Goal: Task Accomplishment & Management: Use online tool/utility

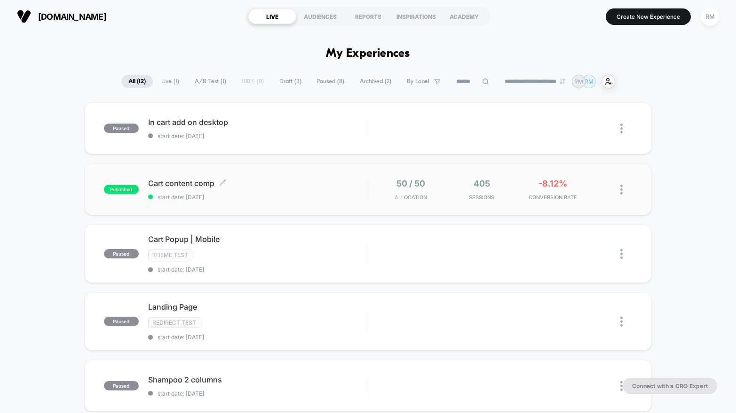
click at [262, 190] on div "Cart content comp Click to edit experience details Click to edit experience det…" at bounding box center [258, 190] width 220 height 22
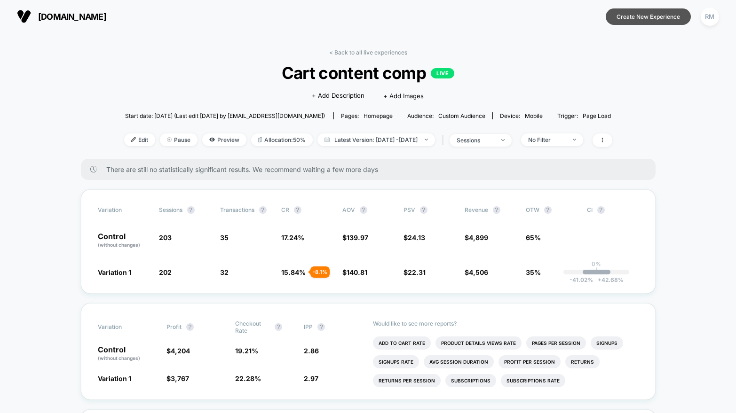
click at [639, 17] on button "Create New Experience" at bounding box center [648, 16] width 85 height 16
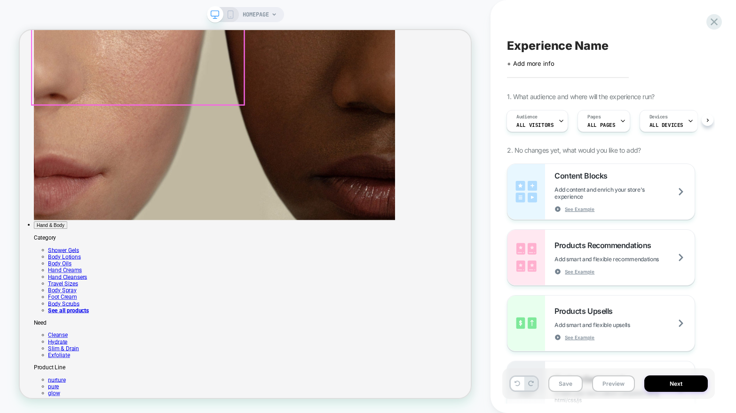
scroll to position [1642, 0]
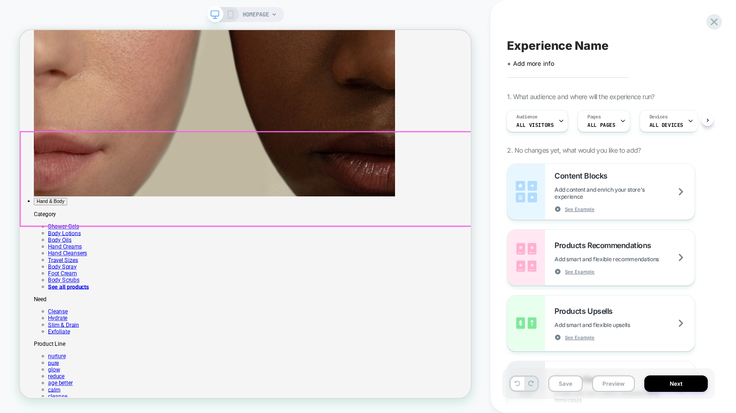
drag, startPoint x: 302, startPoint y: 212, endPoint x: 332, endPoint y: 196, distance: 34.1
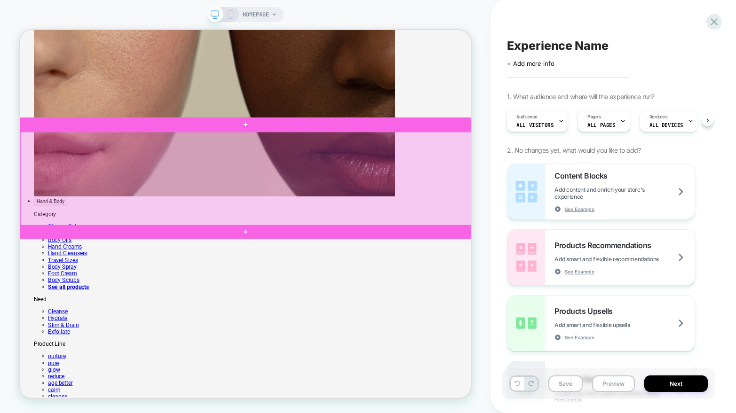
click at [315, 202] on div at bounding box center [322, 229] width 602 height 126
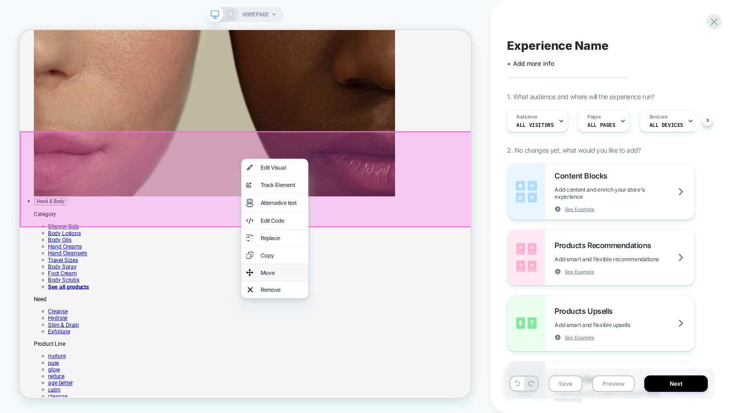
click at [342, 358] on div "Move" at bounding box center [368, 353] width 57 height 9
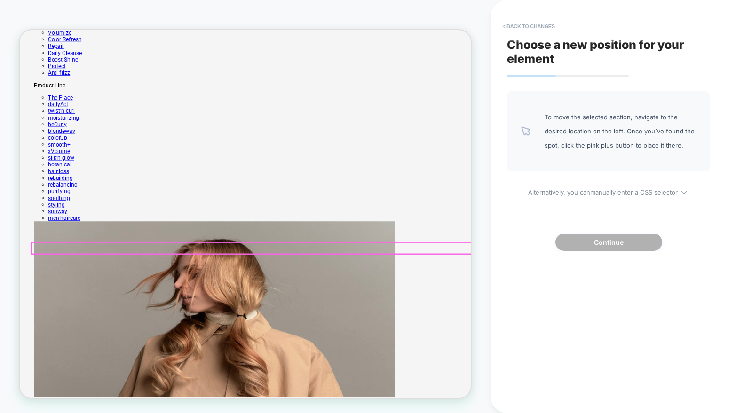
scroll to position [336, 0]
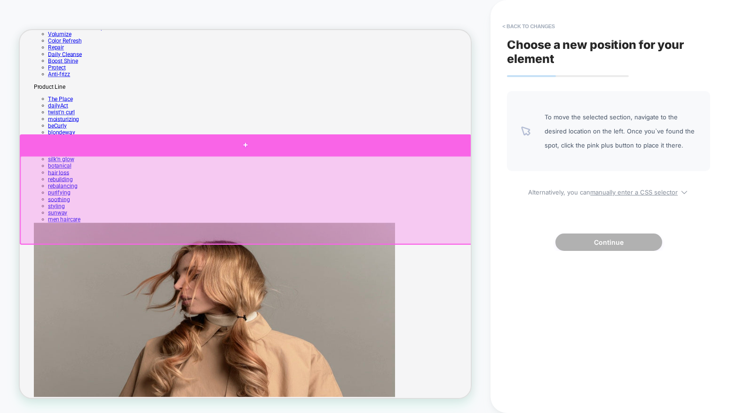
click at [319, 191] on div at bounding box center [321, 183] width 602 height 28
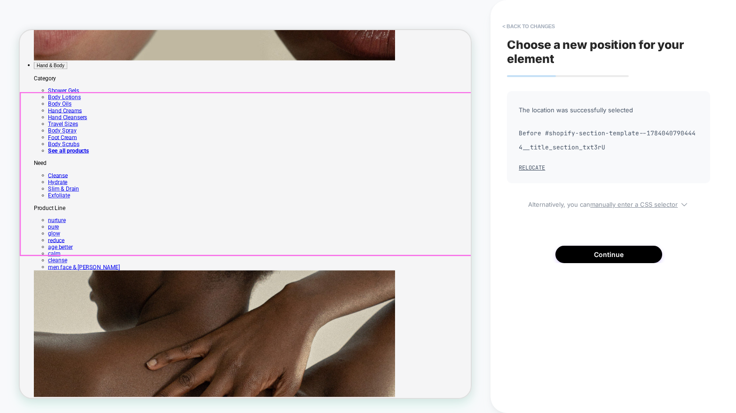
scroll to position [1727, 0]
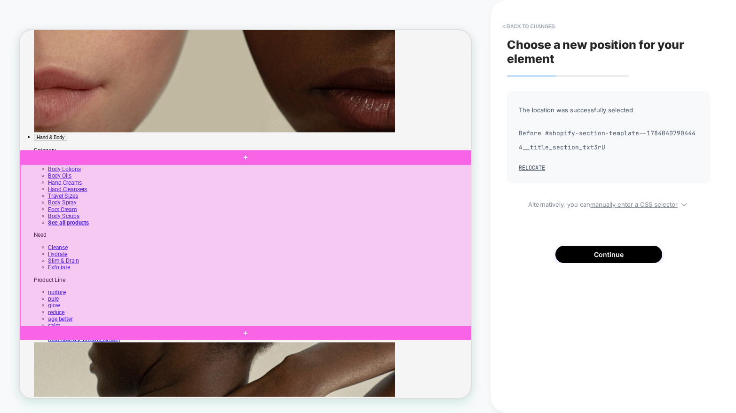
click at [283, 339] on div at bounding box center [322, 318] width 602 height 217
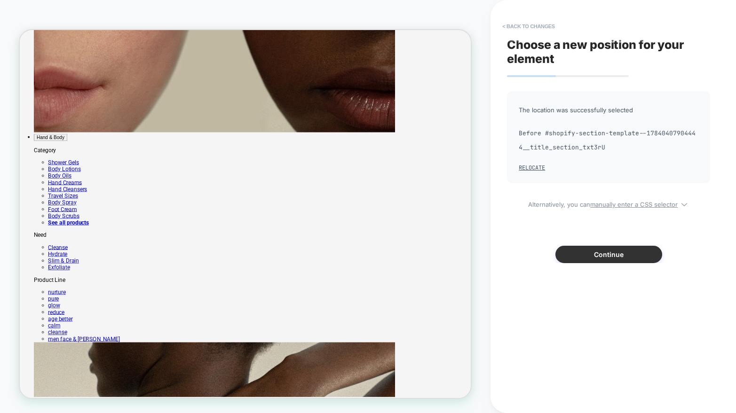
click at [584, 250] on button "Continue" at bounding box center [608, 254] width 107 height 17
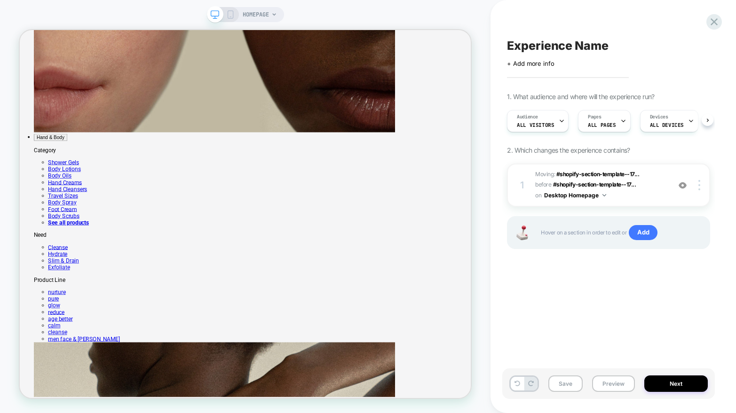
scroll to position [0, 0]
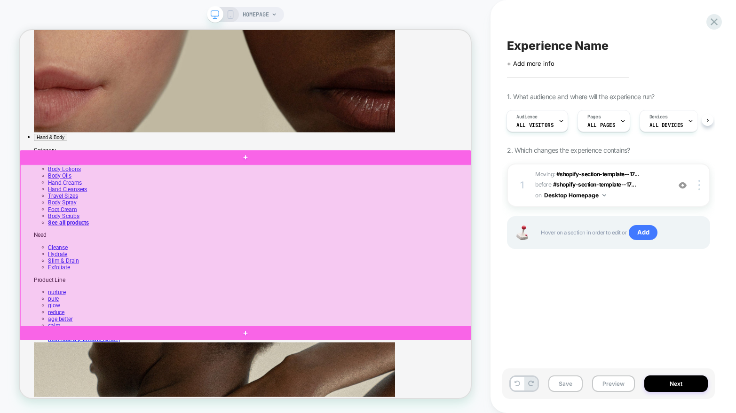
click at [288, 276] on div at bounding box center [322, 318] width 602 height 217
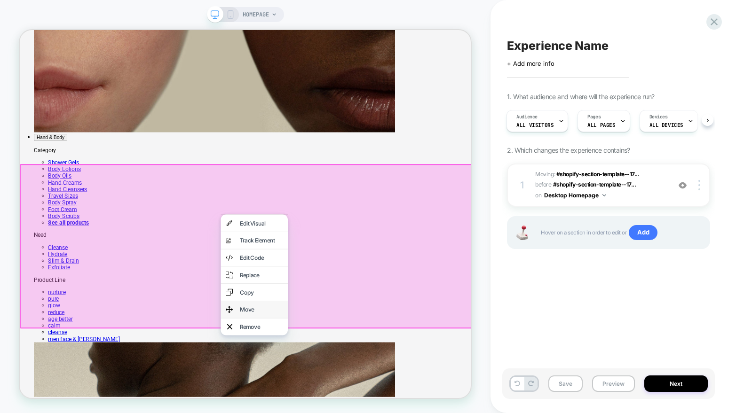
click at [337, 408] on div "Move" at bounding box center [341, 402] width 57 height 9
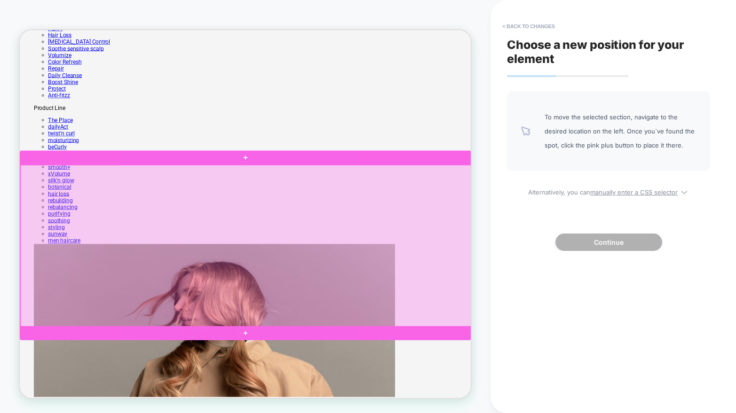
scroll to position [448, 0]
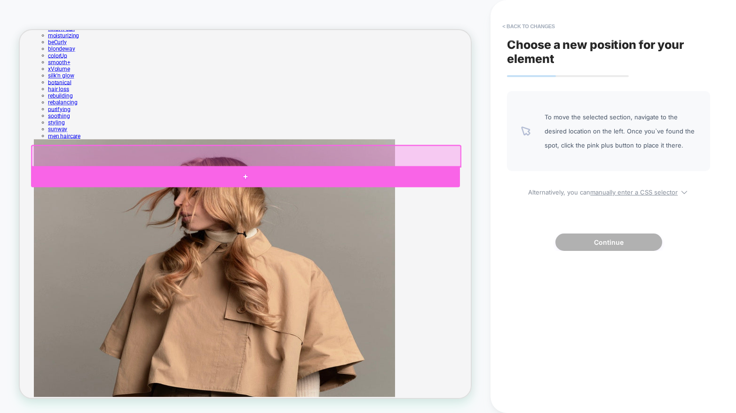
click at [323, 218] on div at bounding box center [321, 226] width 572 height 28
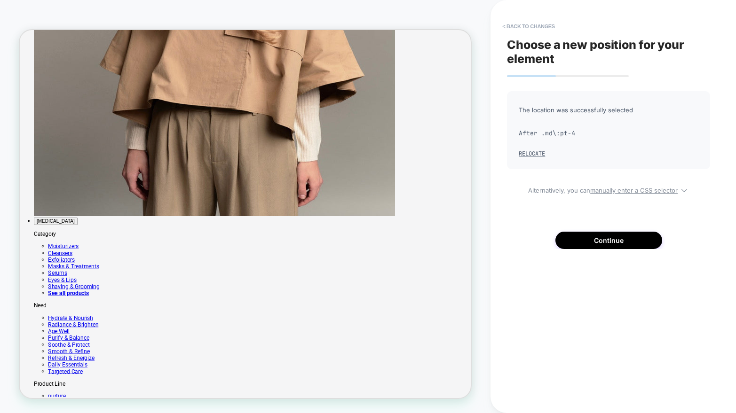
scroll to position [430, 0]
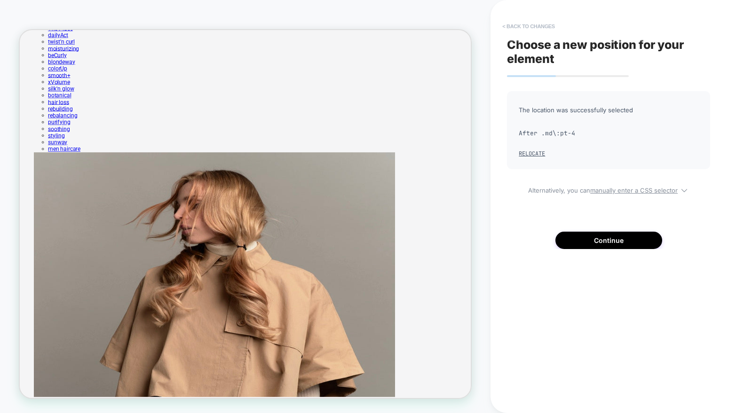
click at [506, 24] on button "< Back to changes" at bounding box center [528, 26] width 62 height 15
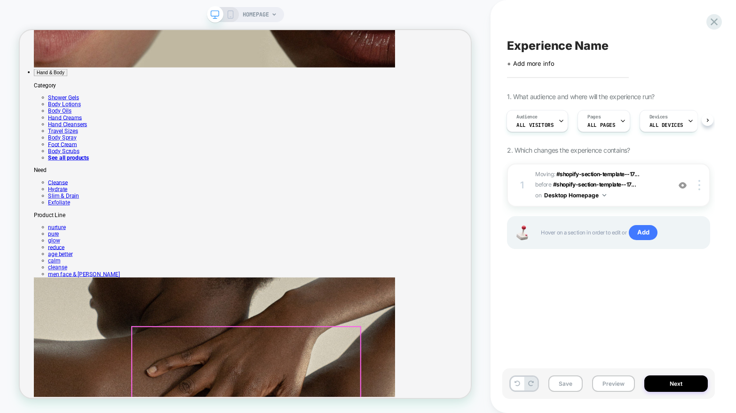
scroll to position [1814, 0]
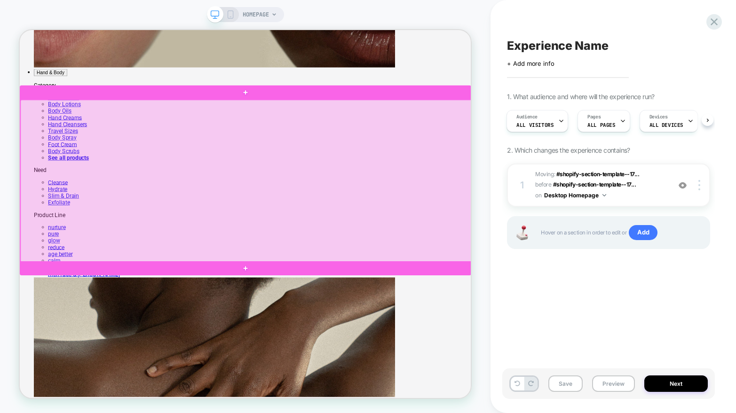
click at [345, 294] on div at bounding box center [322, 231] width 602 height 217
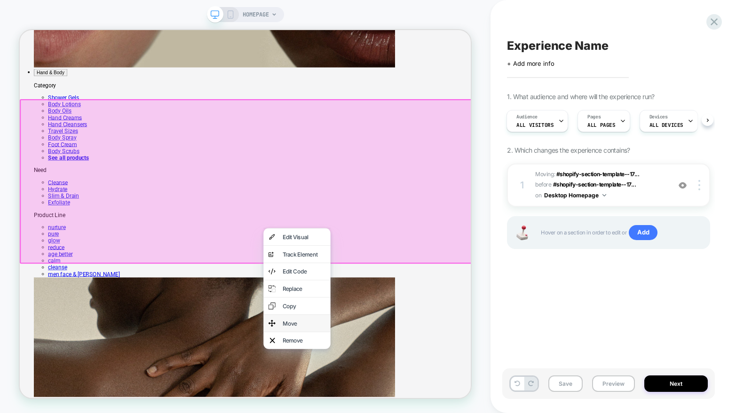
click at [404, 413] on div "Move" at bounding box center [398, 421] width 57 height 9
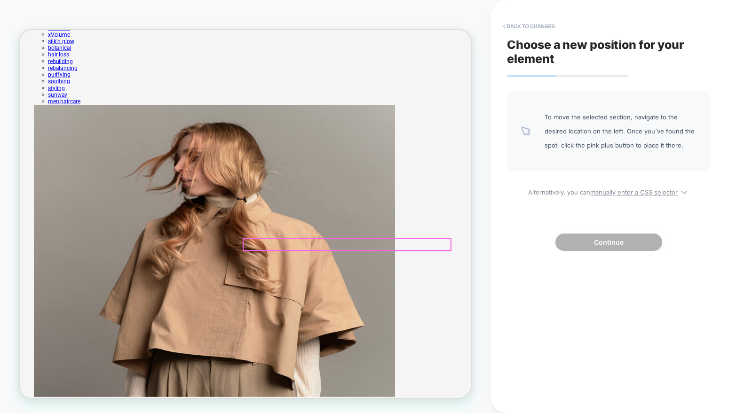
scroll to position [441, 0]
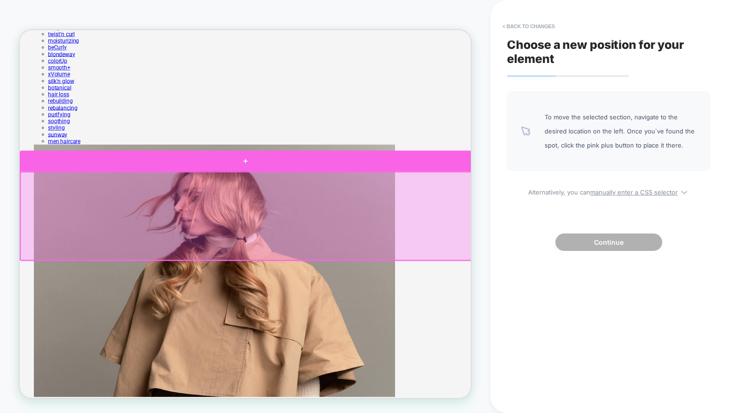
click at [324, 203] on div at bounding box center [321, 205] width 602 height 28
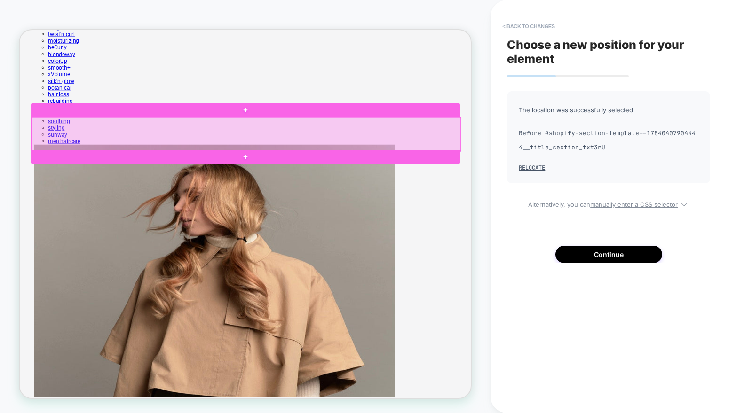
click at [320, 180] on div at bounding box center [322, 169] width 572 height 45
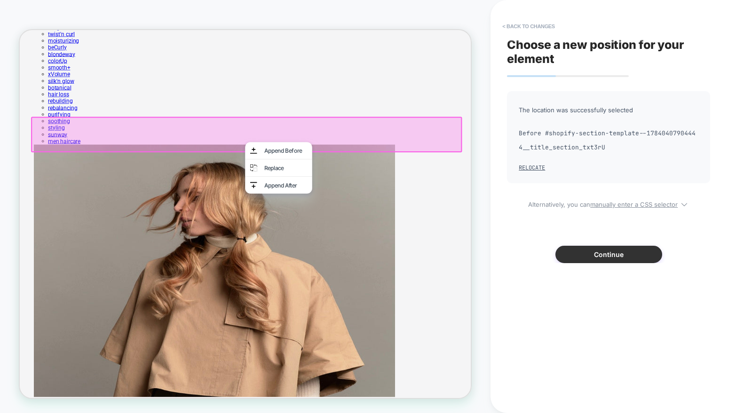
click at [581, 249] on button "Continue" at bounding box center [608, 254] width 107 height 17
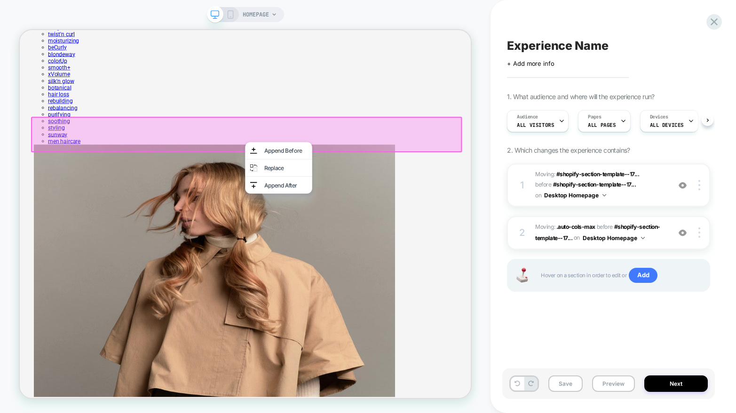
scroll to position [0, 0]
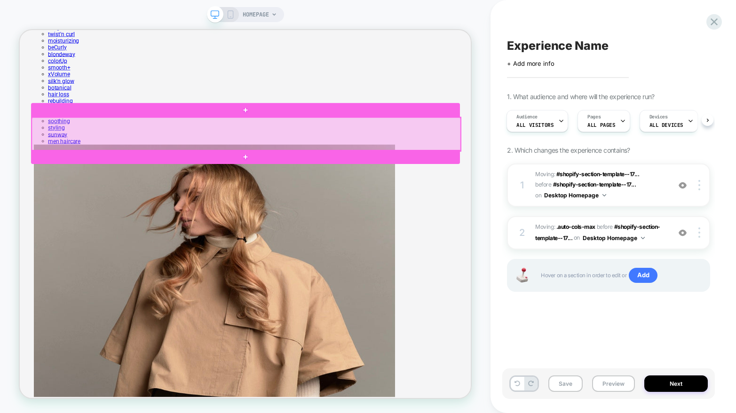
click at [311, 182] on div at bounding box center [322, 169] width 572 height 45
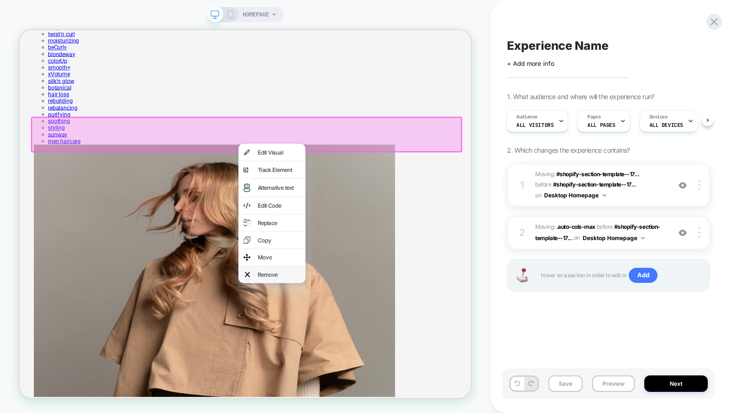
click at [348, 361] on div "Remove" at bounding box center [365, 356] width 57 height 9
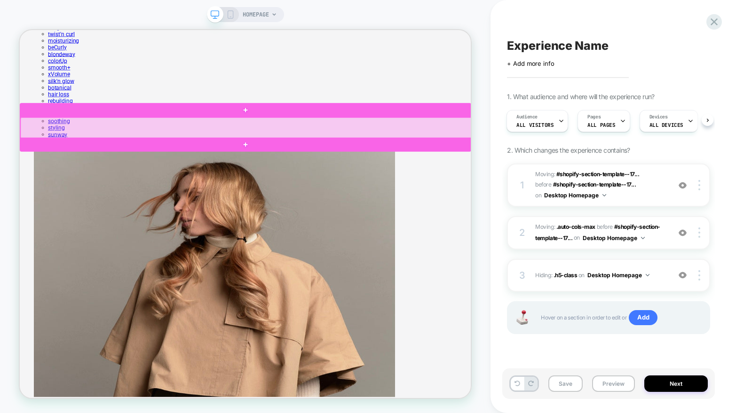
click at [309, 160] on div at bounding box center [322, 161] width 602 height 28
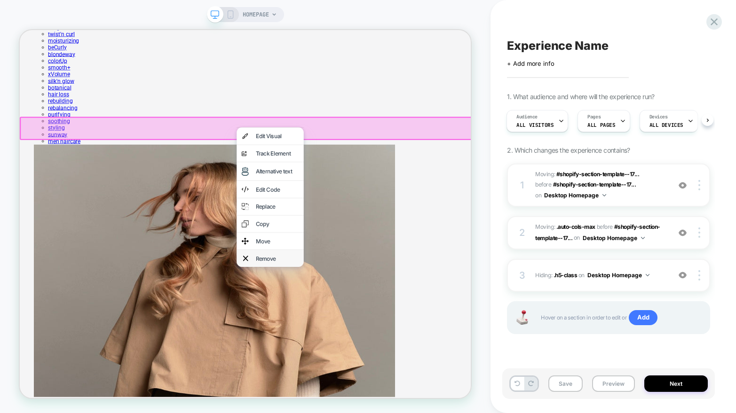
click at [357, 339] on div "Remove" at bounding box center [362, 334] width 57 height 9
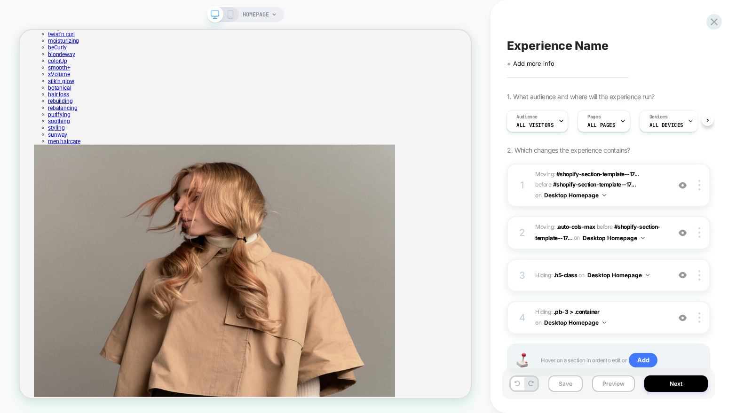
click at [229, 16] on icon at bounding box center [230, 14] width 8 height 8
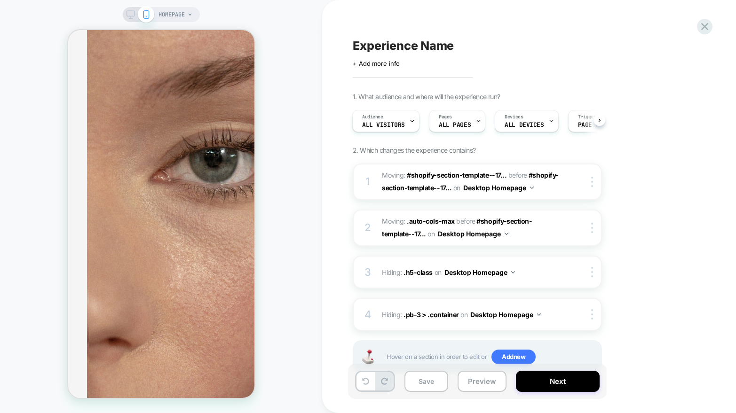
scroll to position [1442, 0]
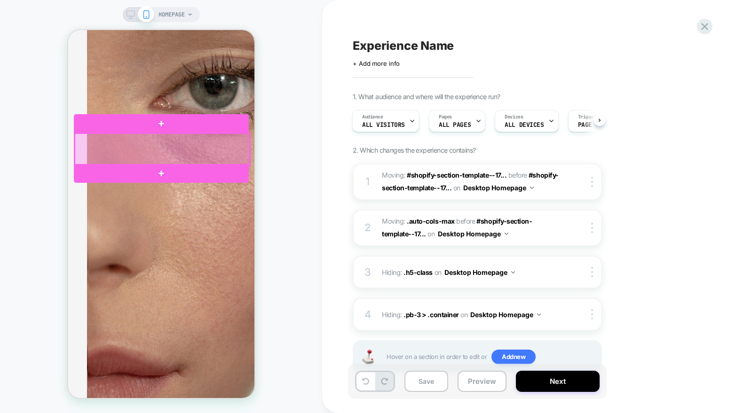
click at [192, 145] on div at bounding box center [161, 150] width 175 height 32
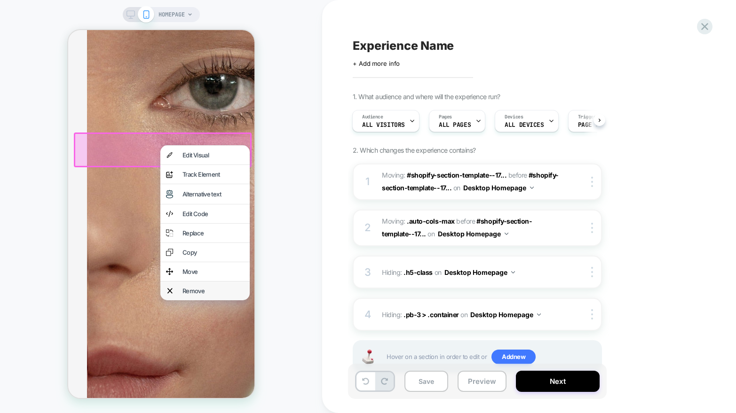
click at [211, 295] on div "Remove" at bounding box center [213, 291] width 62 height 8
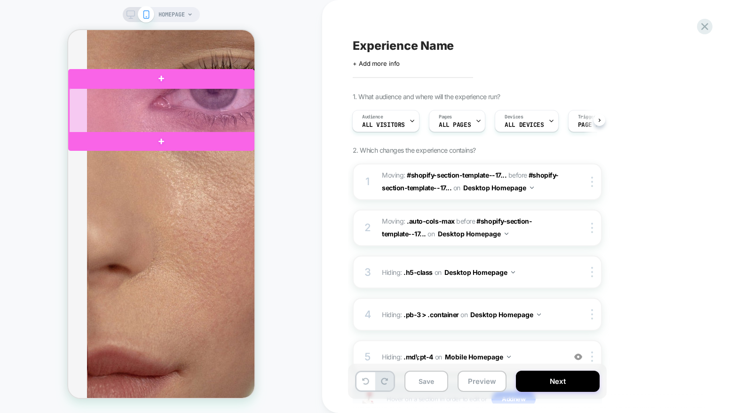
click at [154, 120] on div at bounding box center [162, 110] width 186 height 45
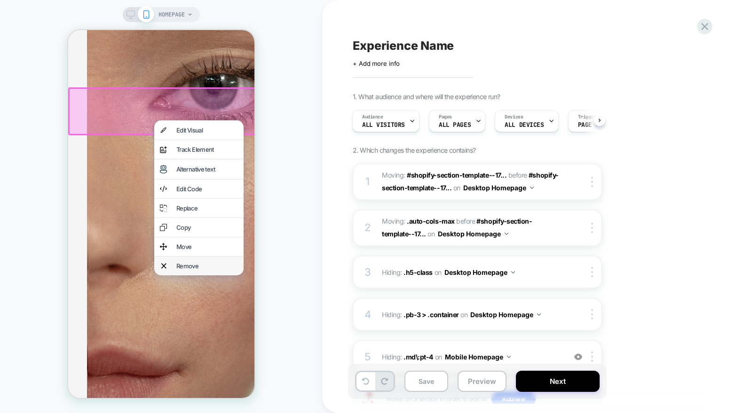
click at [197, 270] on div "Remove" at bounding box center [207, 266] width 62 height 8
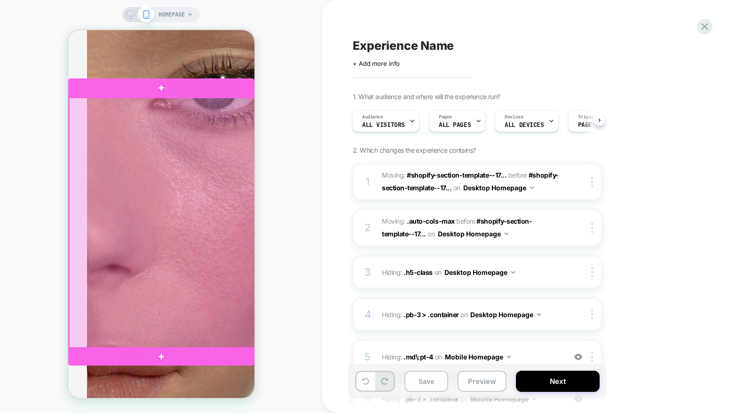
click at [161, 214] on div at bounding box center [162, 223] width 186 height 251
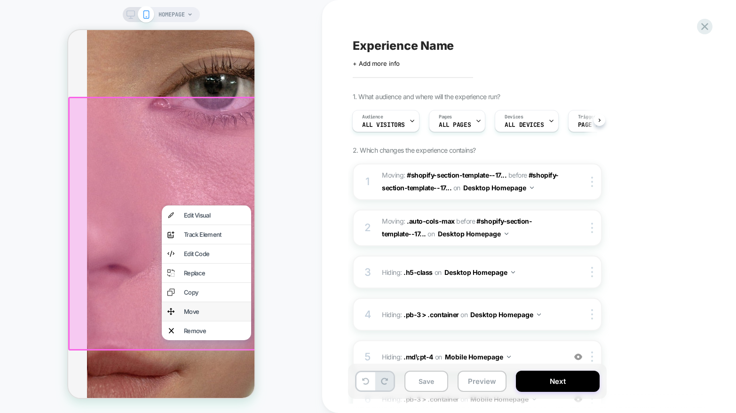
click at [193, 316] on div "Move" at bounding box center [214, 312] width 62 height 8
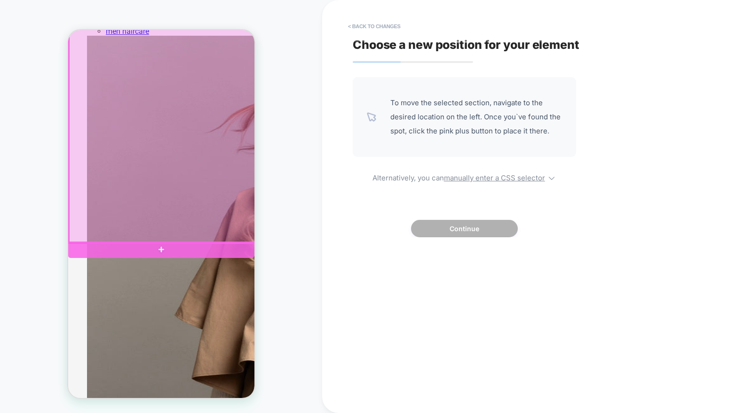
scroll to position [266, 0]
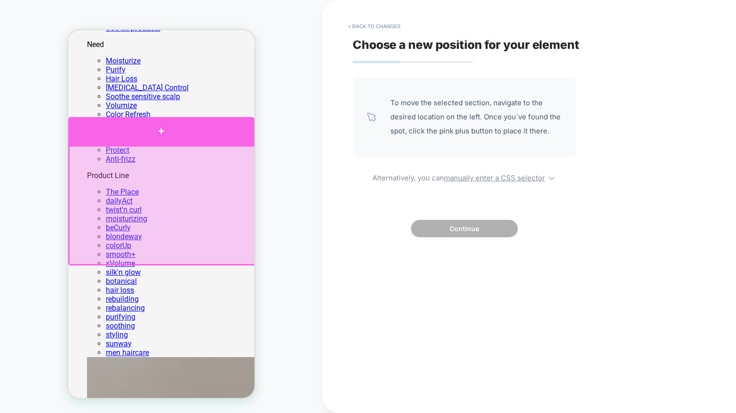
click at [160, 139] on div at bounding box center [161, 131] width 186 height 28
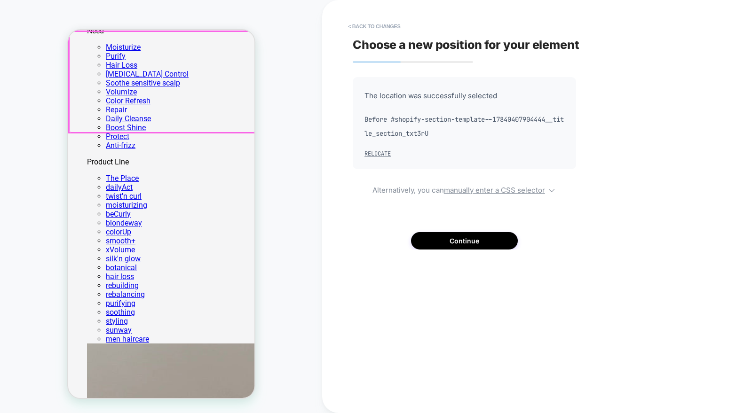
scroll to position [352, 0]
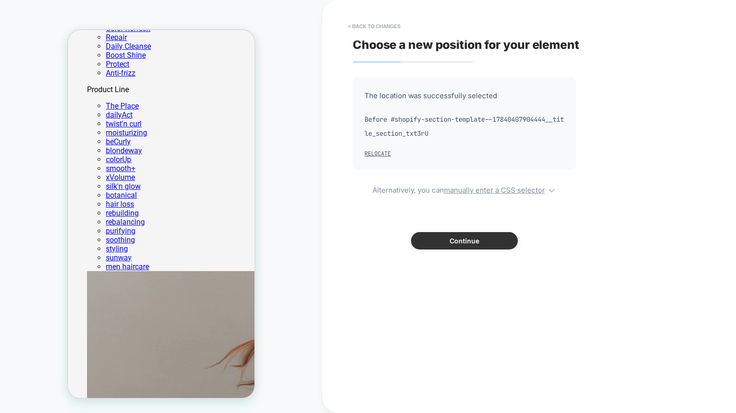
click at [428, 239] on button "Continue" at bounding box center [464, 240] width 107 height 17
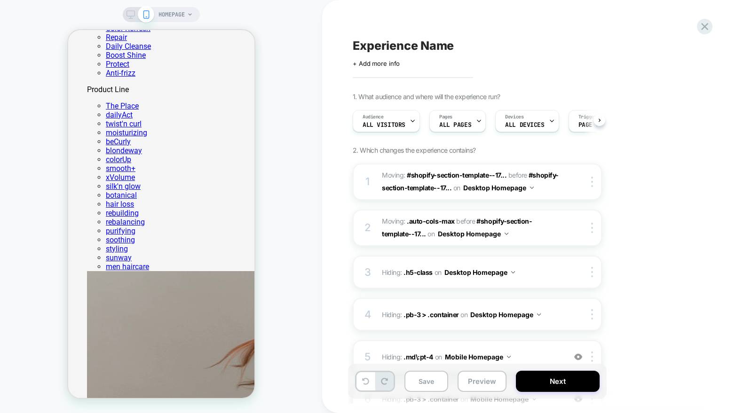
scroll to position [0, 0]
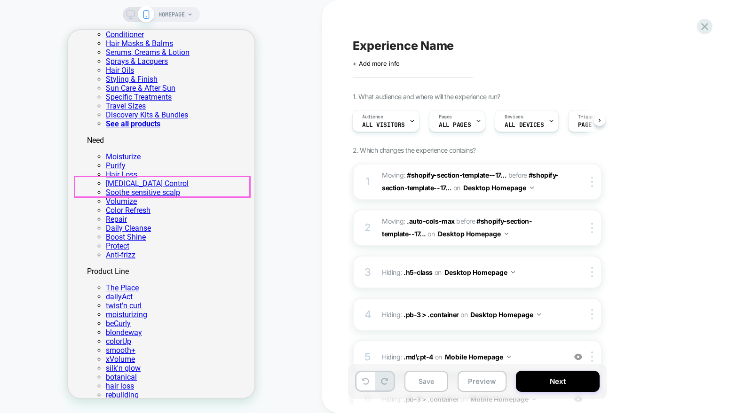
scroll to position [179, 0]
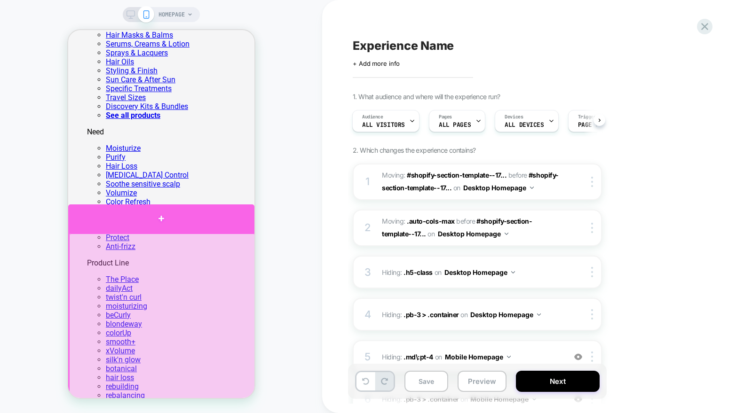
click at [159, 224] on div at bounding box center [161, 219] width 186 height 28
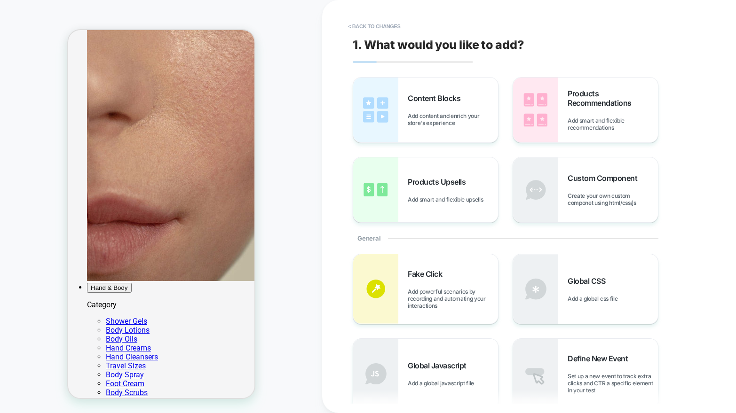
scroll to position [1594, 0]
click at [369, 24] on button "< Back to changes" at bounding box center [374, 26] width 62 height 15
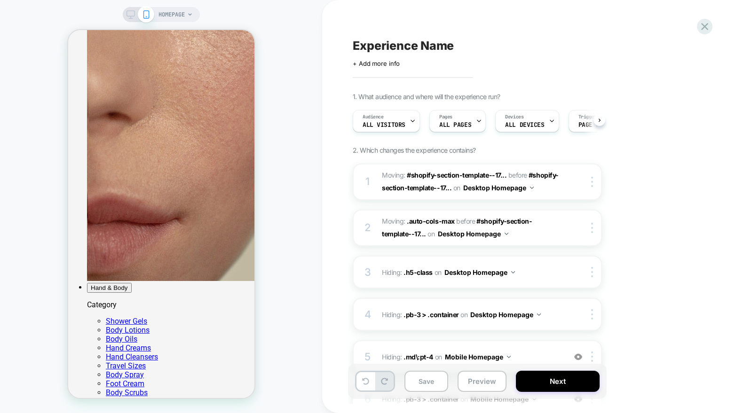
scroll to position [0, 0]
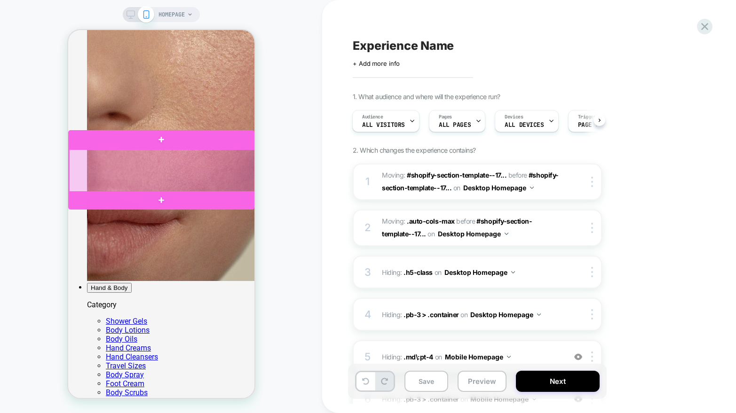
click at [172, 169] on div at bounding box center [162, 171] width 186 height 43
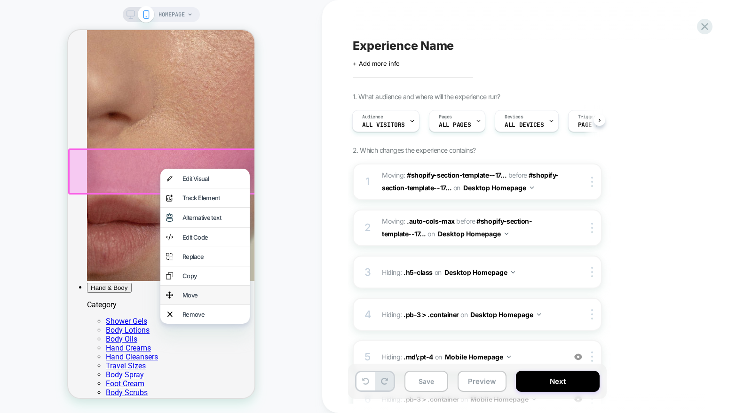
click at [203, 299] on div "Move" at bounding box center [213, 296] width 62 height 8
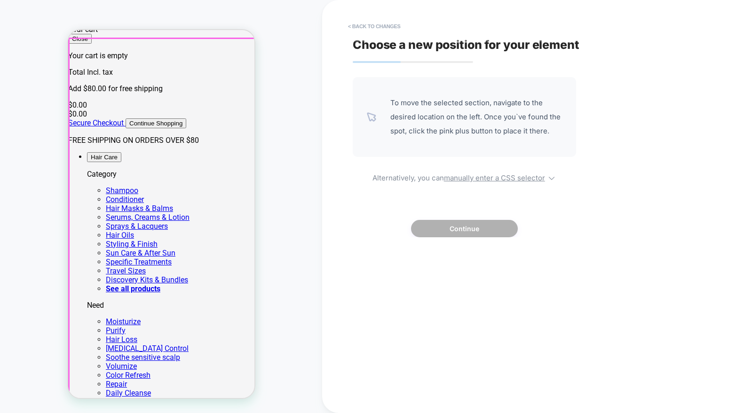
scroll to position [290, 0]
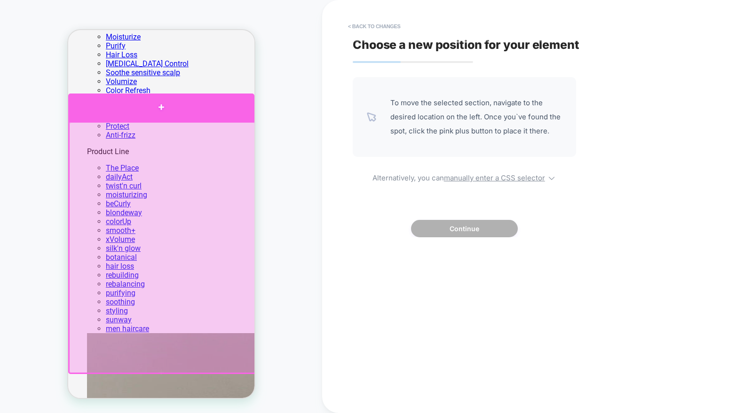
click at [157, 118] on div at bounding box center [161, 108] width 186 height 28
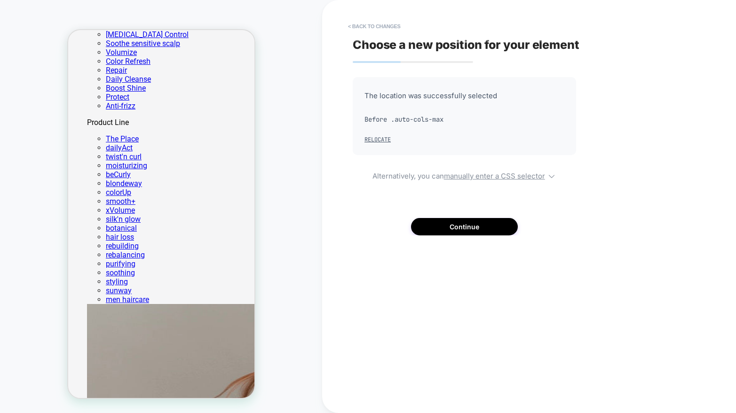
scroll to position [0, 0]
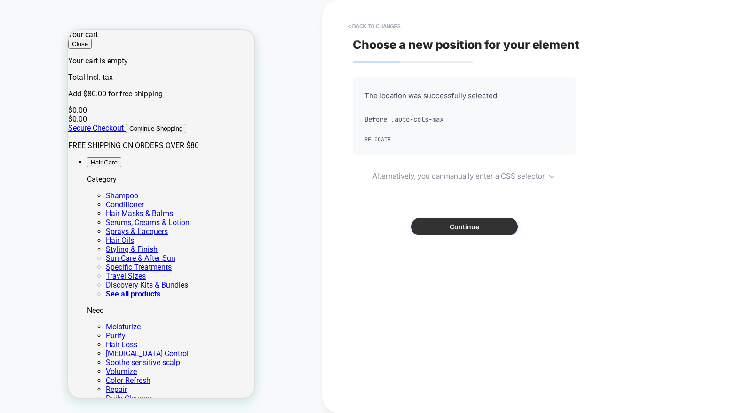
click at [434, 226] on button "Continue" at bounding box center [464, 226] width 107 height 17
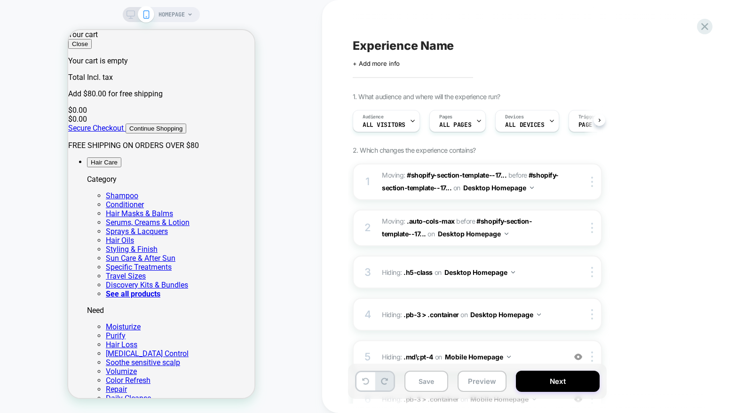
scroll to position [0, 0]
click at [130, 13] on icon at bounding box center [130, 14] width 8 height 8
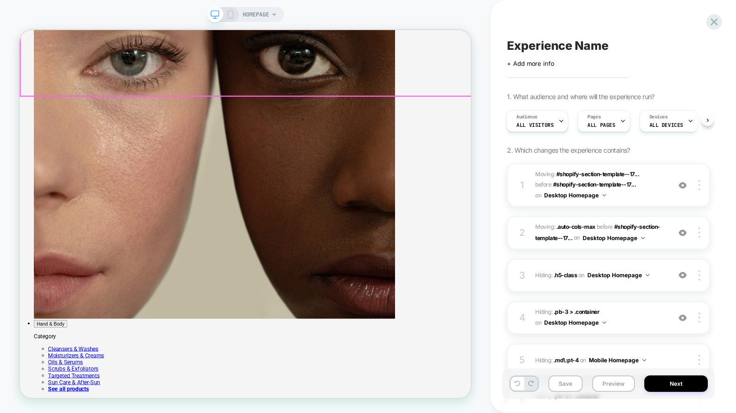
scroll to position [907, 0]
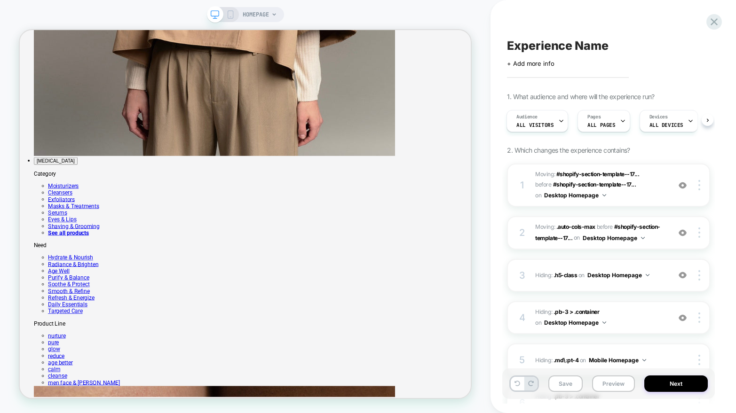
click at [229, 14] on icon at bounding box center [230, 14] width 8 height 8
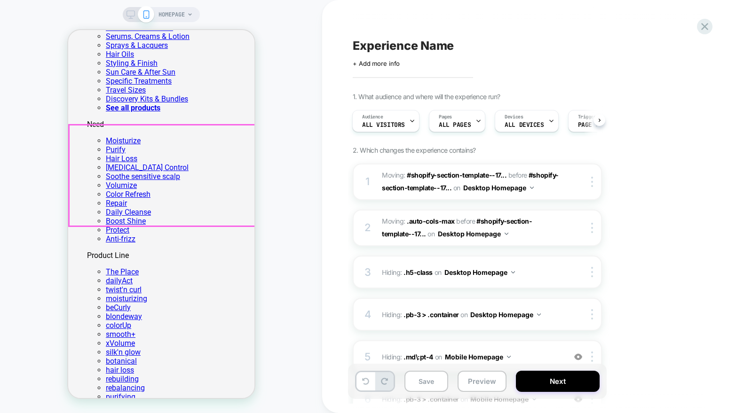
scroll to position [315, 0]
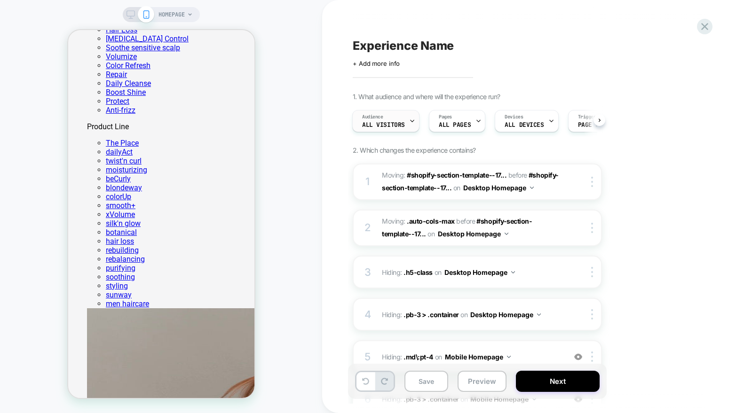
click at [390, 123] on span "All Visitors" at bounding box center [383, 125] width 43 height 7
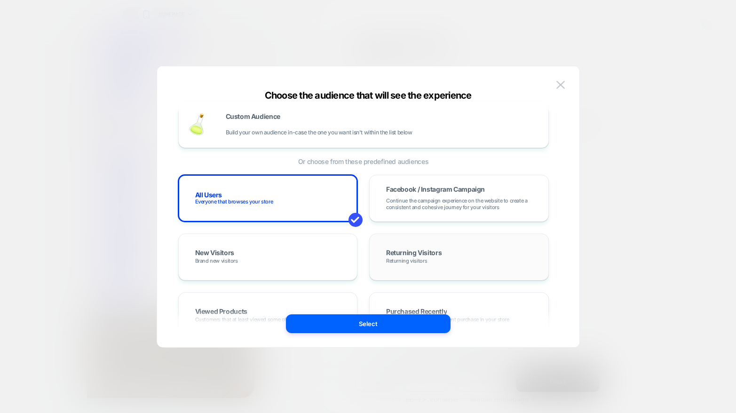
scroll to position [15, 0]
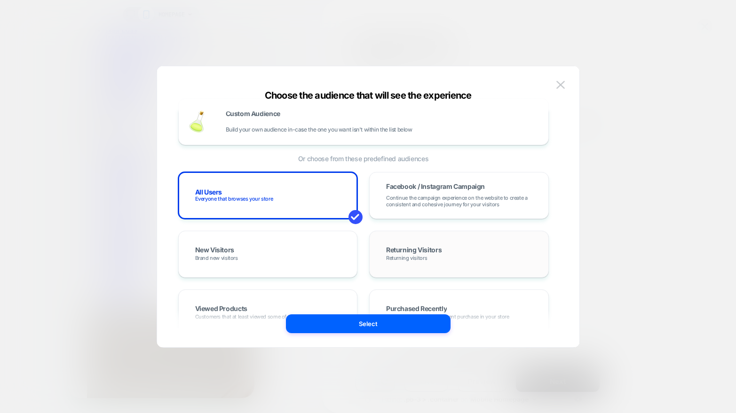
click at [422, 245] on div "Returning Visitors Returning visitors" at bounding box center [459, 254] width 160 height 27
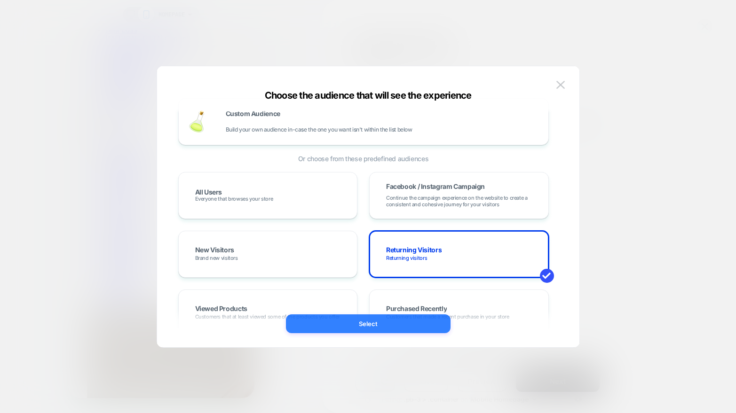
click at [375, 328] on button "Select" at bounding box center [368, 324] width 165 height 19
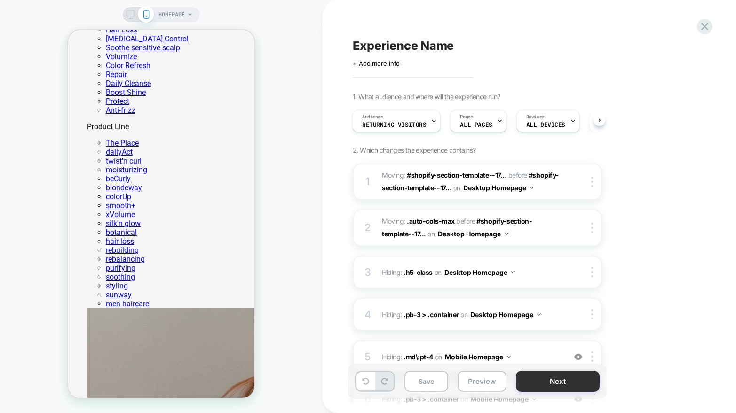
click at [564, 387] on button "Next" at bounding box center [558, 381] width 84 height 21
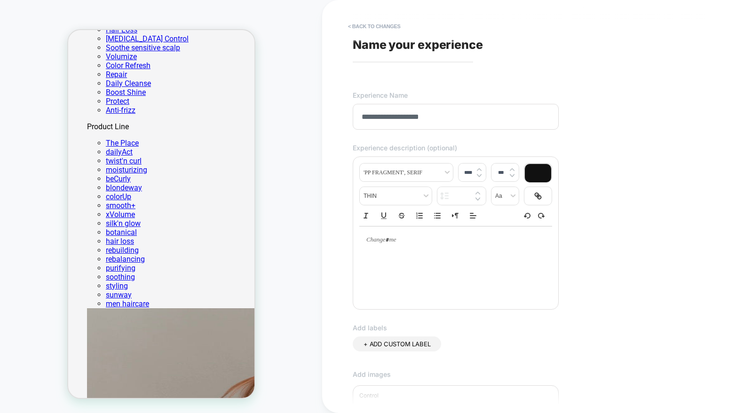
scroll to position [186, 0]
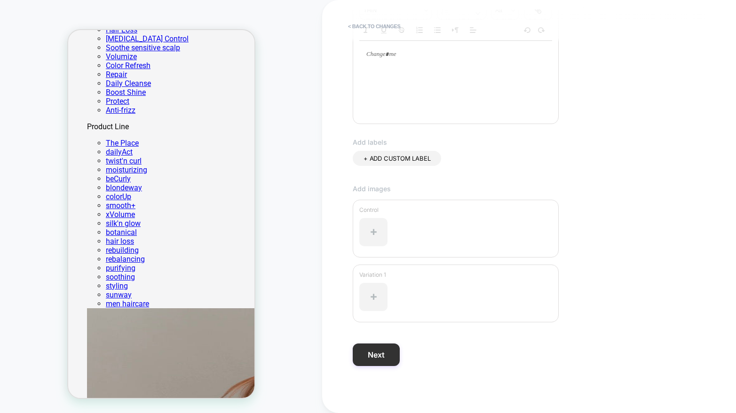
type input "**********"
click at [387, 355] on button "Next" at bounding box center [376, 355] width 47 height 23
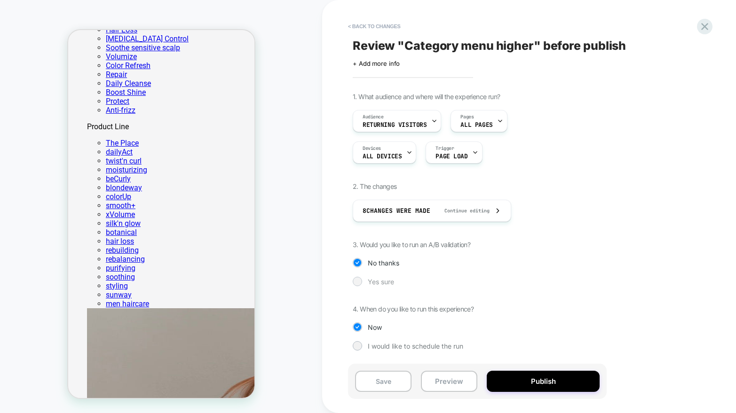
click at [392, 279] on span "Yes sure" at bounding box center [381, 282] width 26 height 8
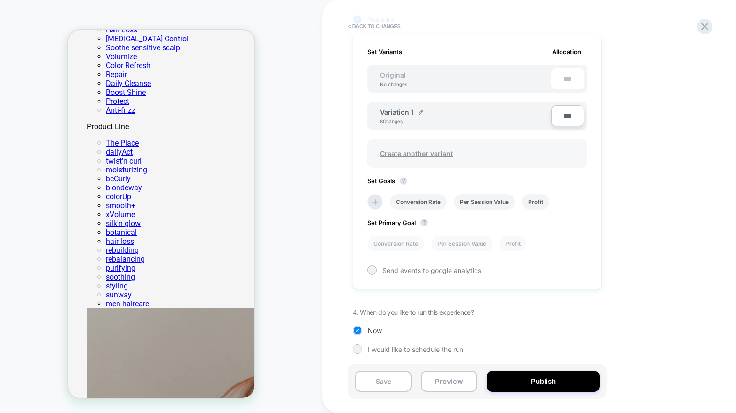
scroll to position [264, 0]
click at [564, 112] on input "***" at bounding box center [567, 113] width 33 height 21
type input "***"
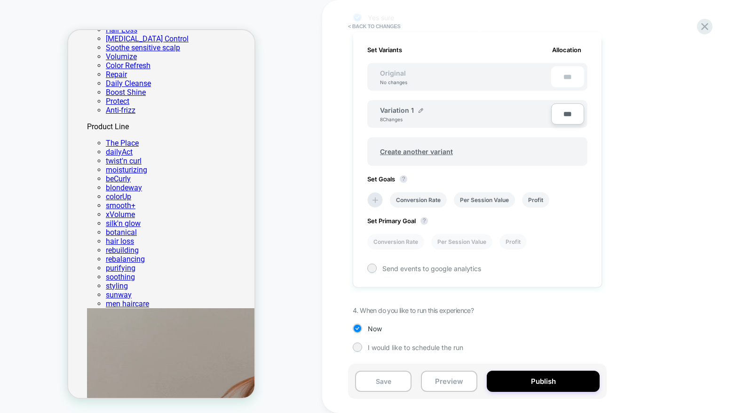
type input "***"
click at [672, 155] on div "1. What audience and where will the experience run? Audience Returning Visitors…" at bounding box center [524, 97] width 343 height 538
click at [486, 195] on li "Per Session Value" at bounding box center [484, 200] width 61 height 16
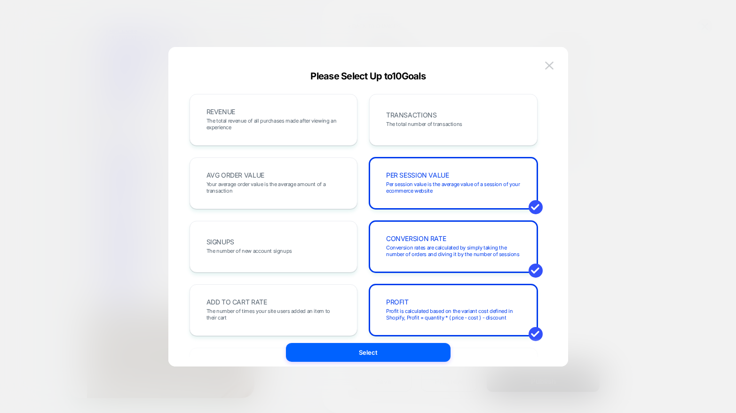
click at [652, 168] on div at bounding box center [368, 206] width 736 height 413
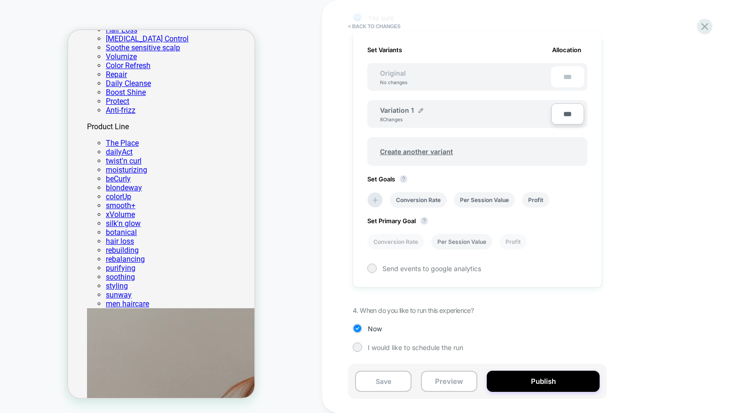
click at [464, 240] on li "Per Session Value" at bounding box center [461, 242] width 61 height 16
click at [549, 202] on li "Profit" at bounding box center [535, 200] width 27 height 16
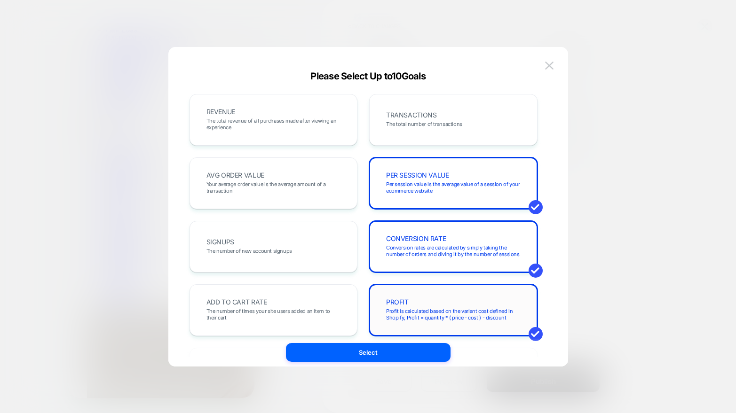
click at [432, 299] on div "PROFIT Profit is calculated based on the variant cost defined in Shopify, Profi…" at bounding box center [453, 310] width 149 height 32
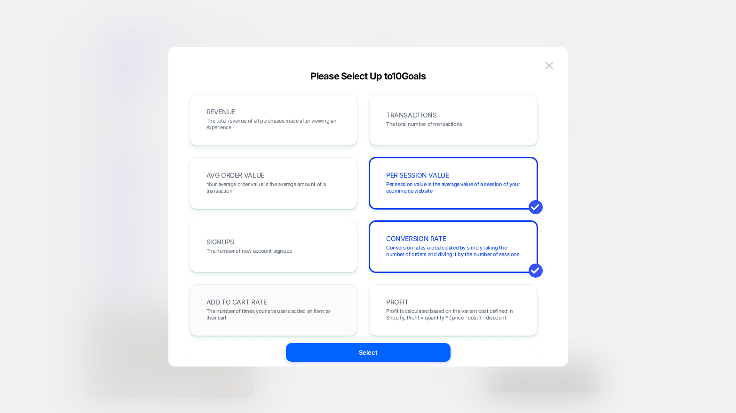
click at [287, 302] on div "ADD TO CART RATE The number of times your site users added an item to their cart" at bounding box center [273, 310] width 149 height 32
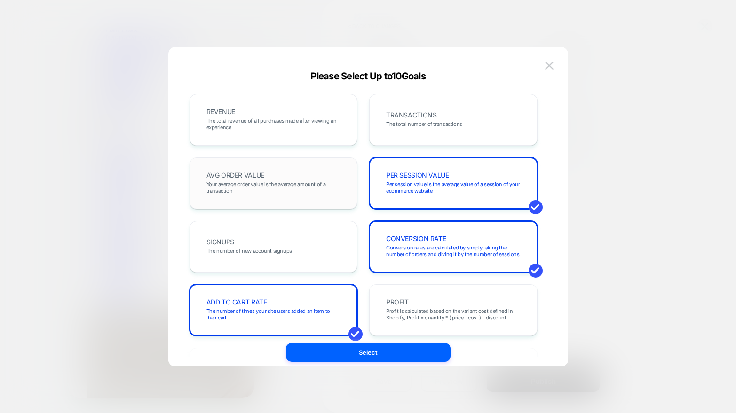
click at [277, 182] on span "Your average order value is the average amount of a transaction" at bounding box center [273, 187] width 134 height 13
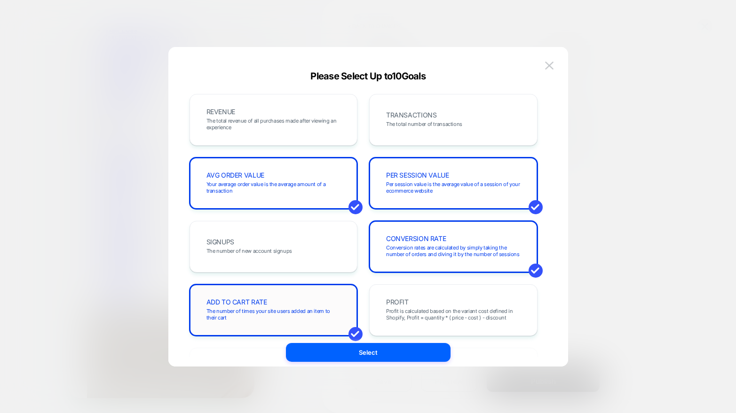
click at [288, 304] on div "ADD TO CART RATE The number of times your site users added an item to their cart" at bounding box center [273, 310] width 149 height 32
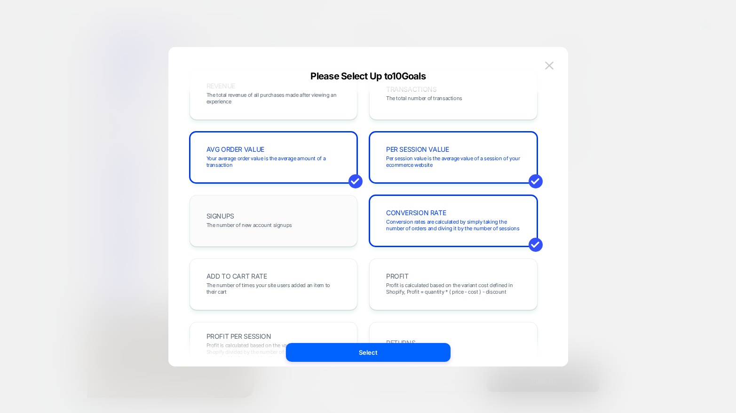
scroll to position [48, 0]
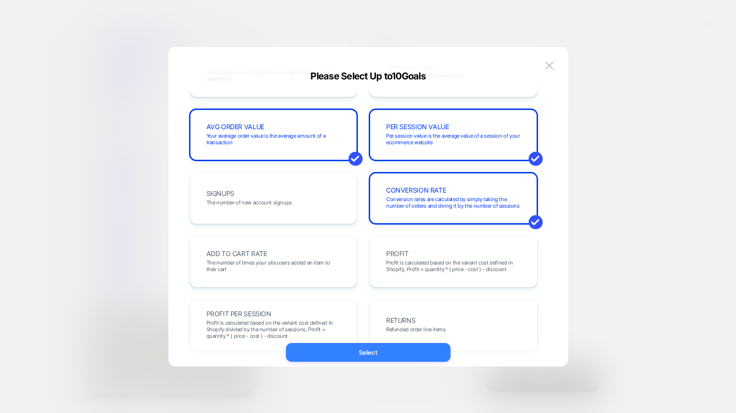
click at [365, 355] on button "Select" at bounding box center [368, 352] width 165 height 19
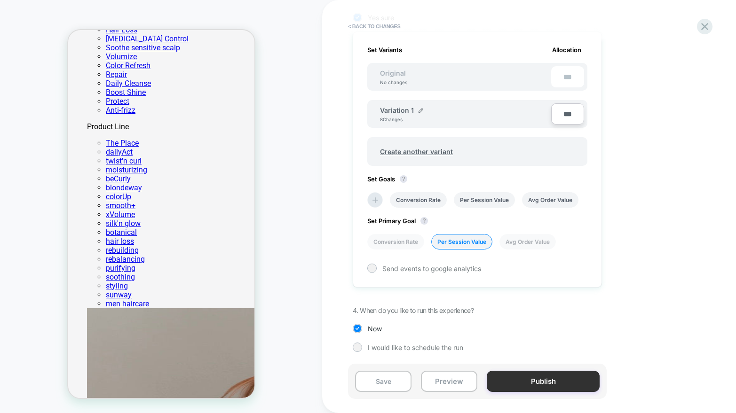
click at [544, 385] on button "Publish" at bounding box center [543, 381] width 113 height 21
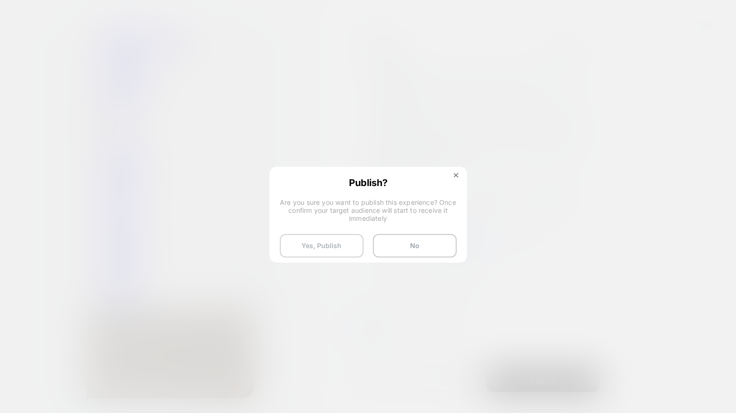
click at [336, 246] on button "Yes, Publish" at bounding box center [322, 246] width 84 height 24
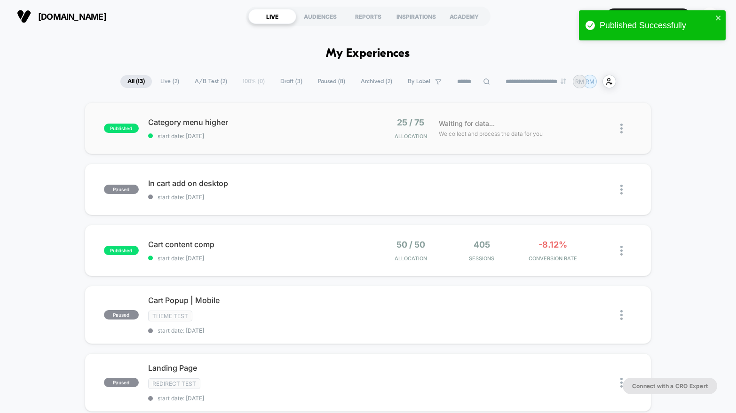
click at [285, 115] on div "published Category menu higher start date: [DATE] 25 / 75 Allocation Waiting fo…" at bounding box center [368, 129] width 567 height 52
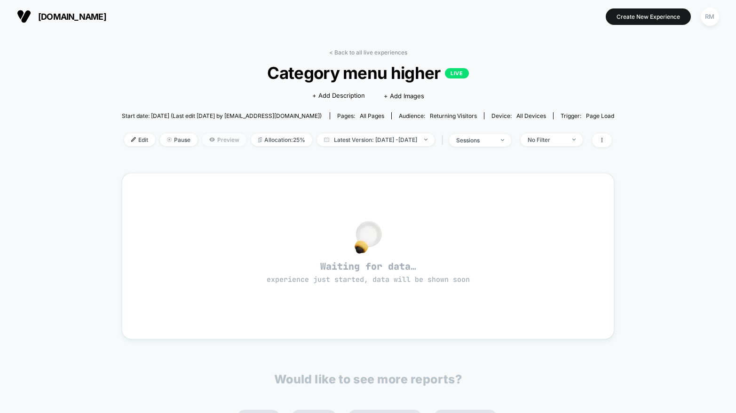
click at [212, 139] on icon at bounding box center [212, 139] width 1 height 1
